Goal: Information Seeking & Learning: Learn about a topic

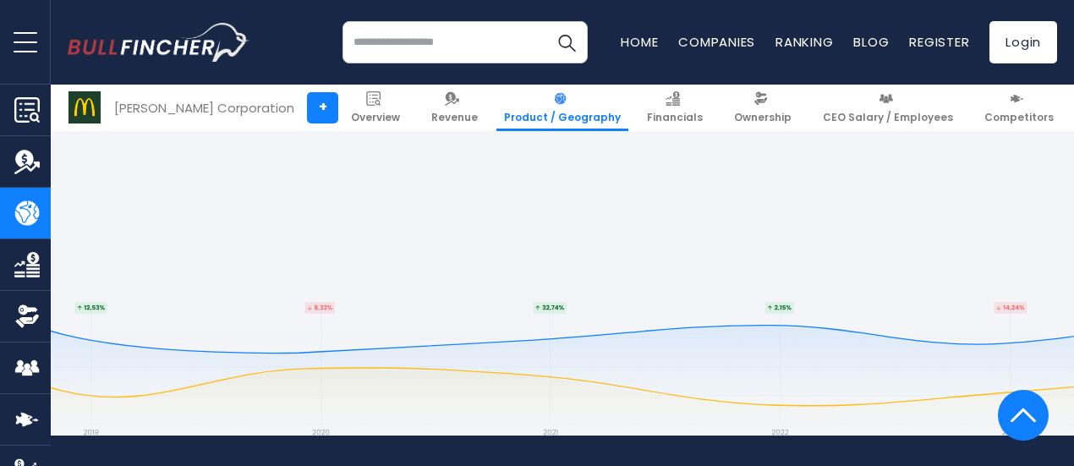
scroll to position [3719, 0]
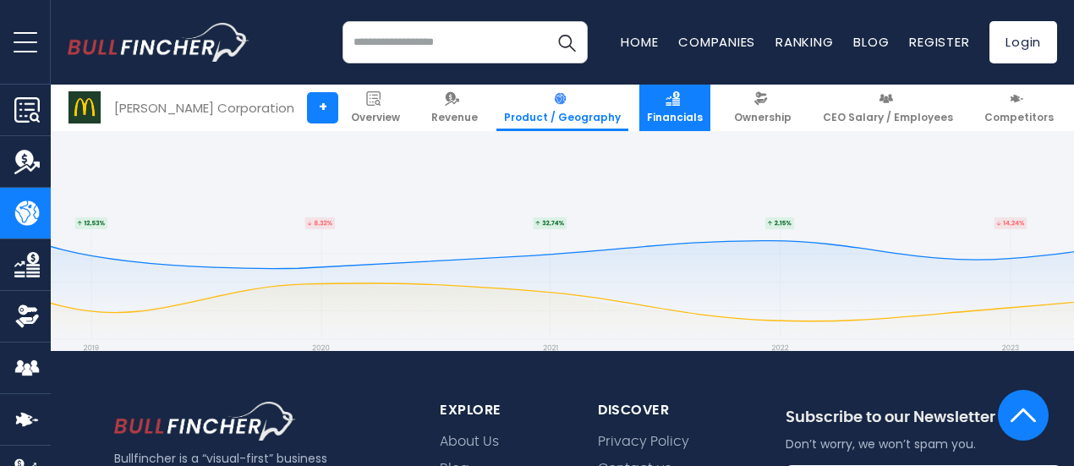
click at [676, 106] on link "Financials" at bounding box center [674, 108] width 71 height 46
click at [570, 121] on span "Product / Geography" at bounding box center [562, 118] width 117 height 14
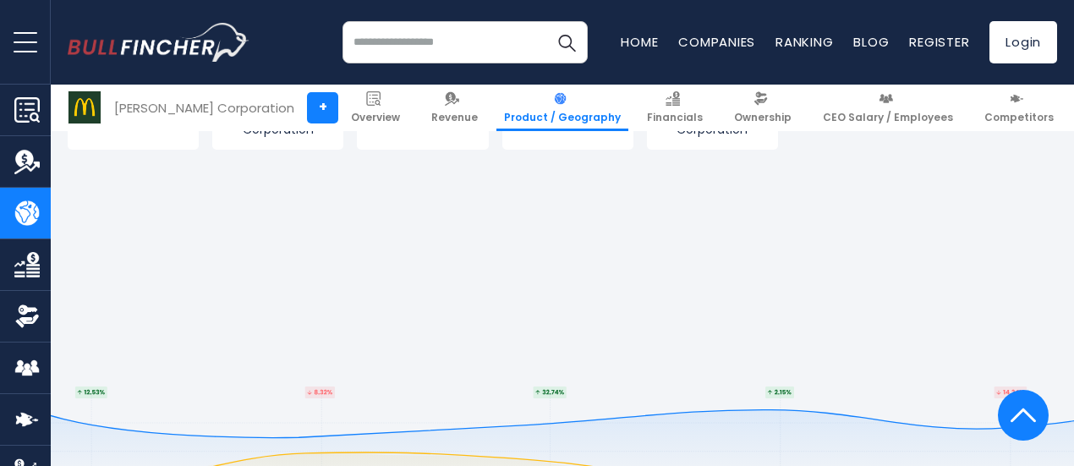
scroll to position [3381, 0]
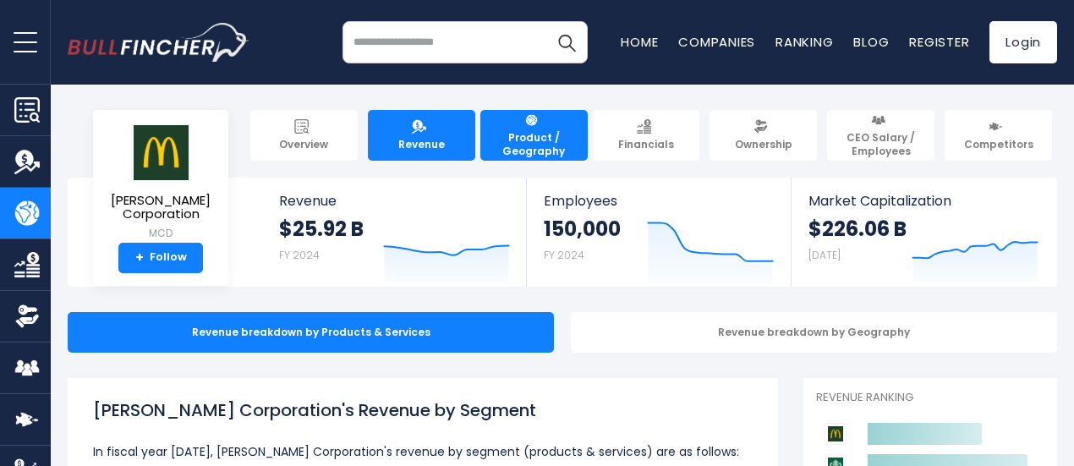
click at [427, 138] on span "Revenue" at bounding box center [421, 145] width 46 height 14
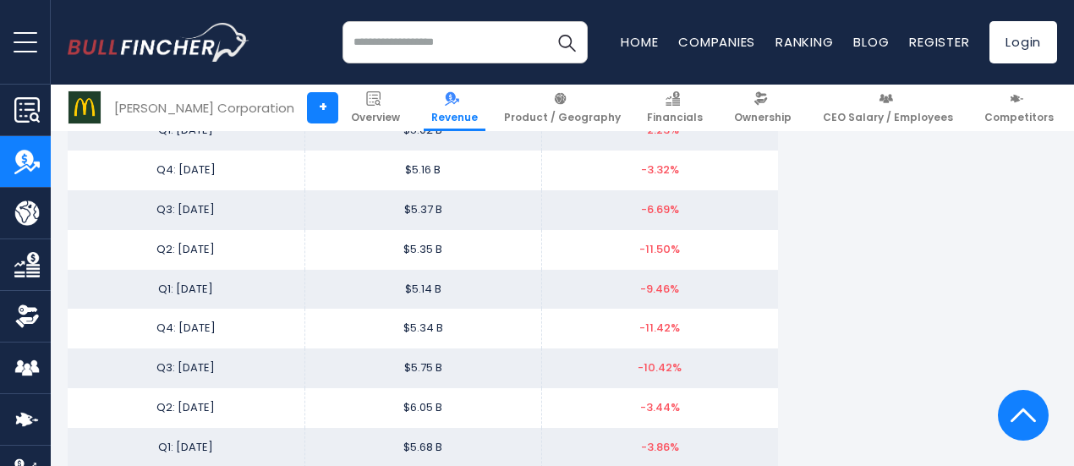
scroll to position [2959, 0]
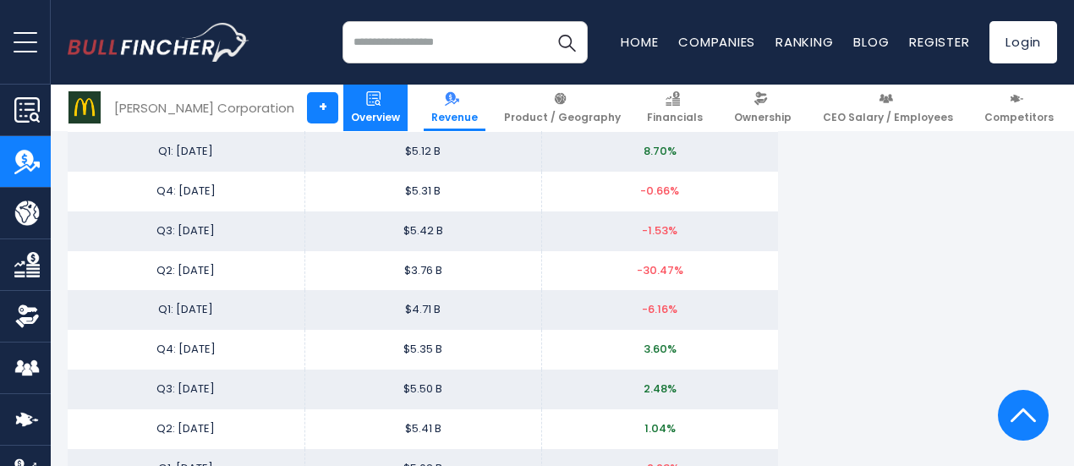
click at [386, 102] on link "Overview" at bounding box center [375, 108] width 64 height 46
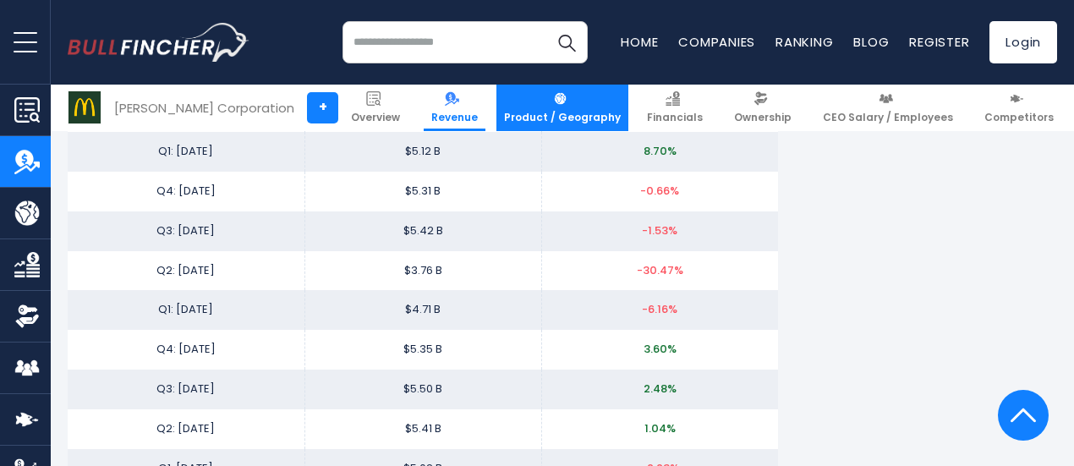
click at [582, 104] on link "Product / Geography" at bounding box center [562, 108] width 132 height 46
